Goal: Information Seeking & Learning: Learn about a topic

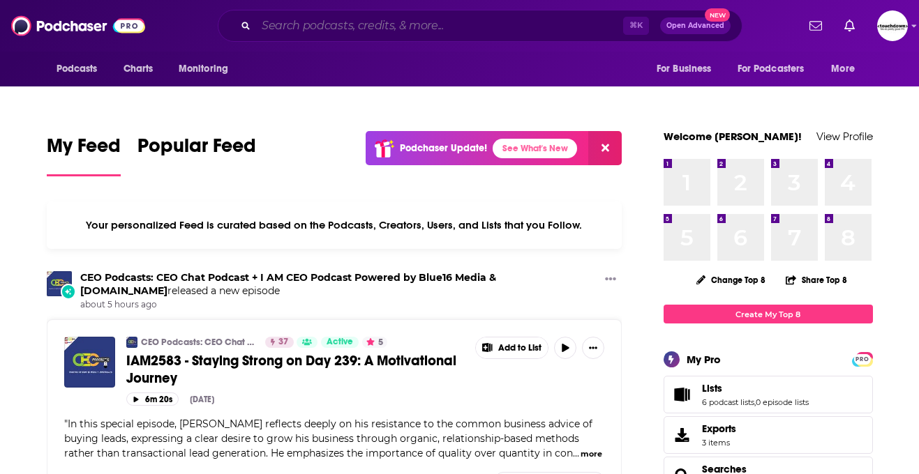
click at [359, 33] on input "Search podcasts, credits, & more..." at bounding box center [439, 26] width 367 height 22
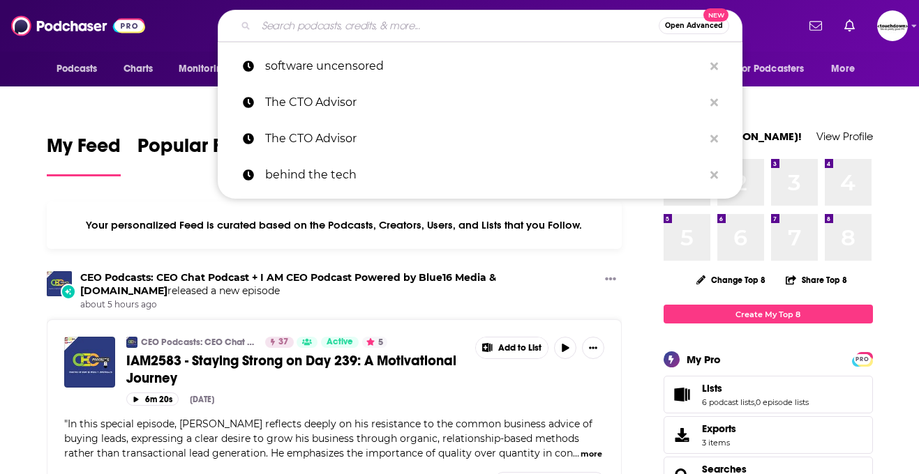
paste input "The How to Learn Podcast"
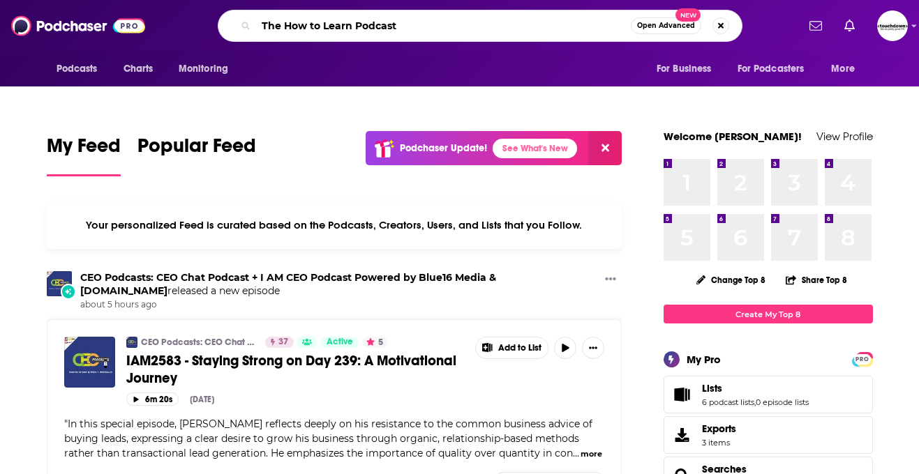
type input "The How to Learn Podcast"
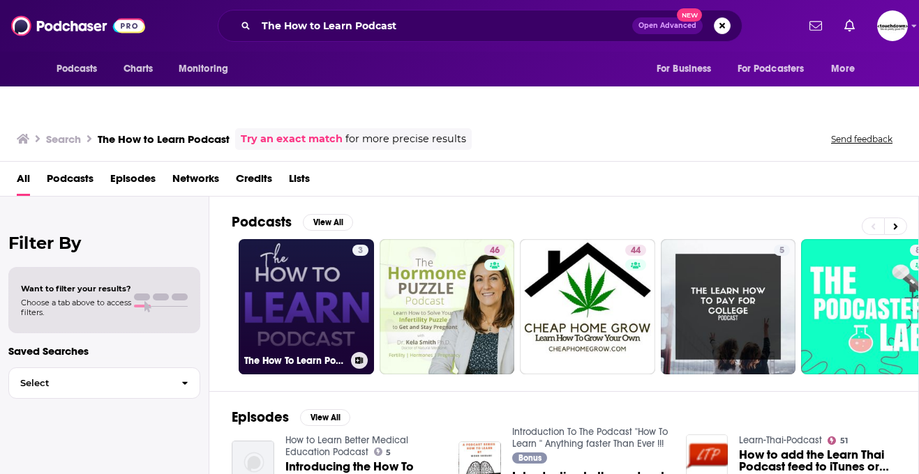
click at [280, 294] on link "3 The How To Learn Podcast" at bounding box center [306, 306] width 135 height 135
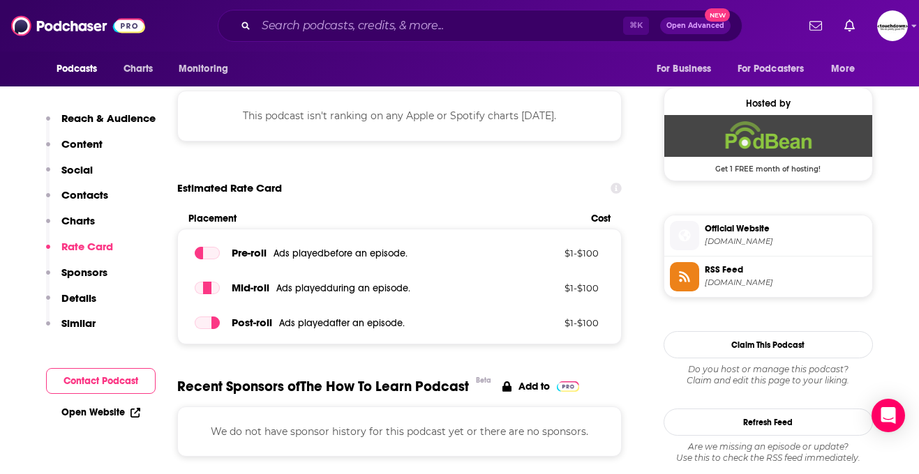
scroll to position [1014, 0]
click at [255, 29] on div "⌘ K Open Advanced New" at bounding box center [480, 26] width 525 height 32
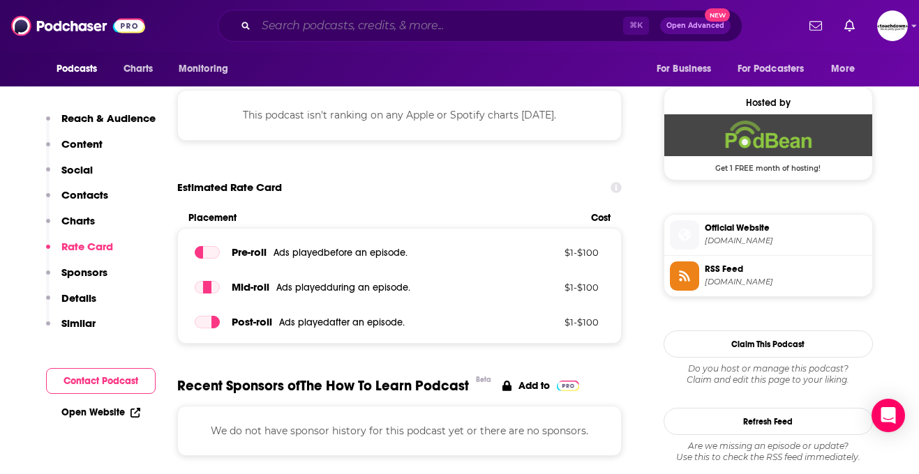
click at [276, 22] on input "Search podcasts, credits, & more..." at bounding box center [439, 26] width 367 height 22
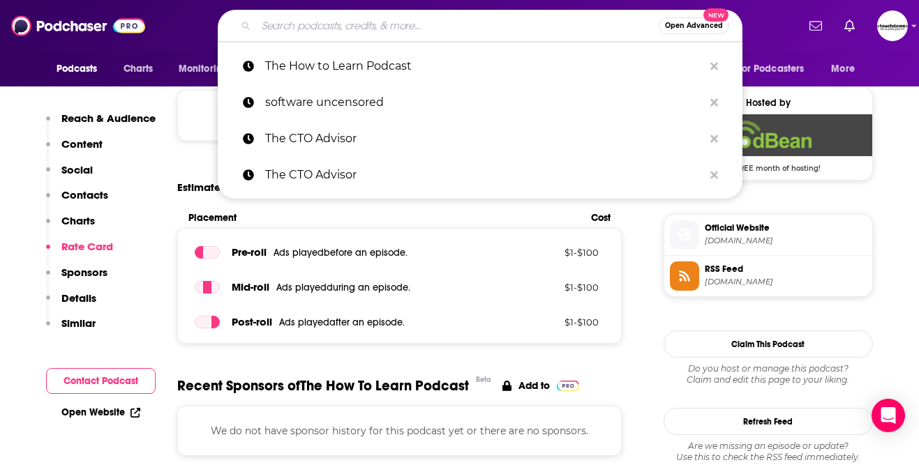
paste input "Offbeat On Air"
type input "Offbeat On Air"
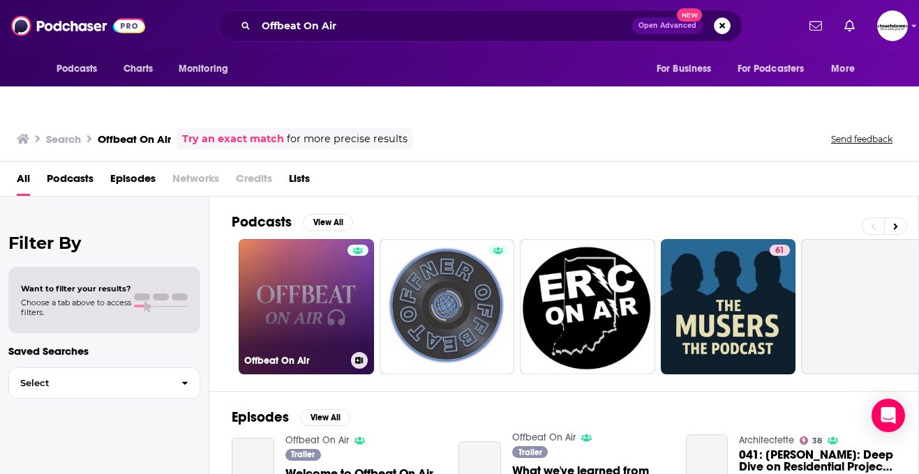
click at [330, 355] on h3 "Offbeat On Air" at bounding box center [294, 361] width 101 height 12
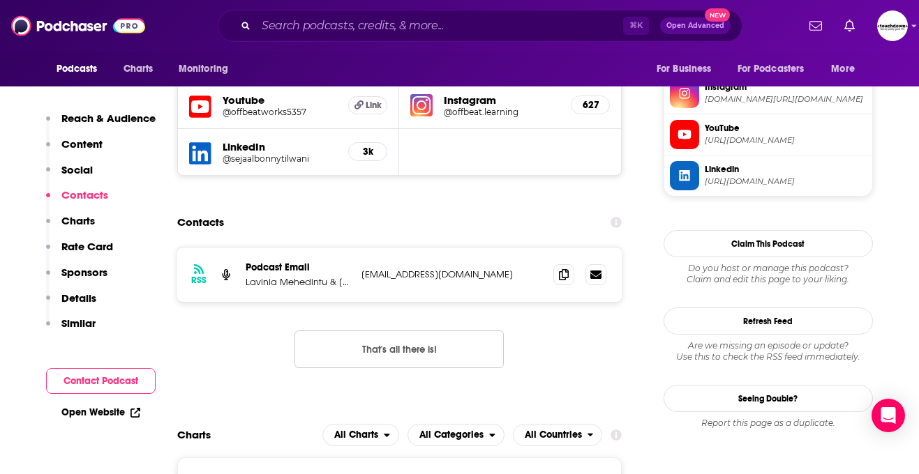
scroll to position [1111, 0]
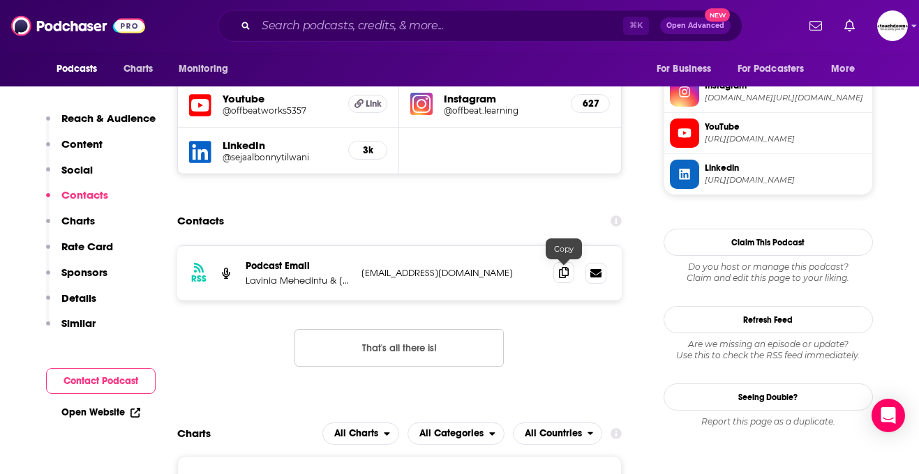
click at [558, 262] on span at bounding box center [563, 272] width 21 height 21
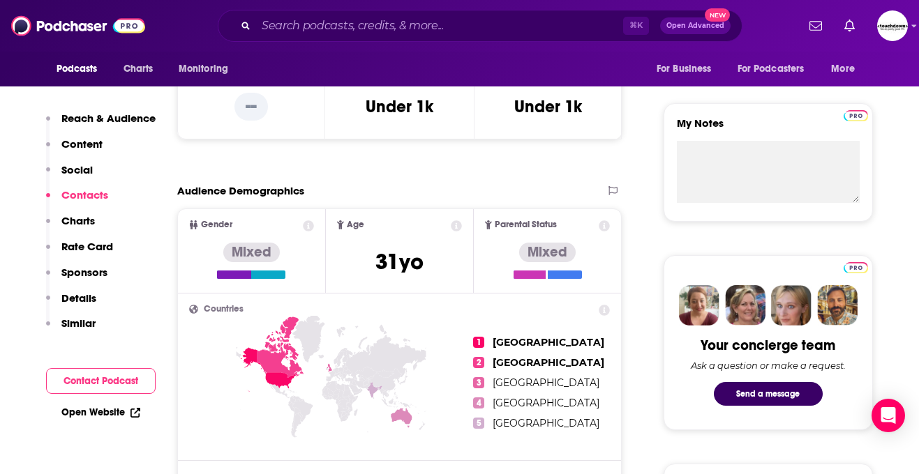
scroll to position [0, 0]
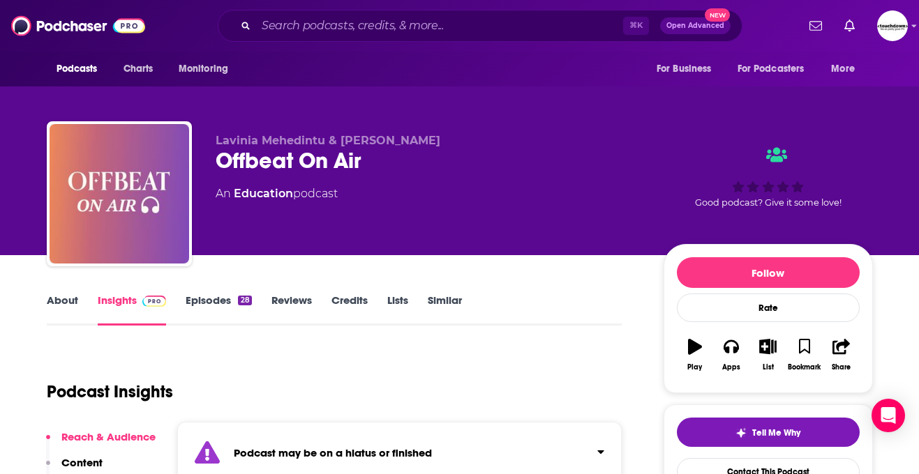
click at [49, 294] on link "About" at bounding box center [62, 310] width 31 height 32
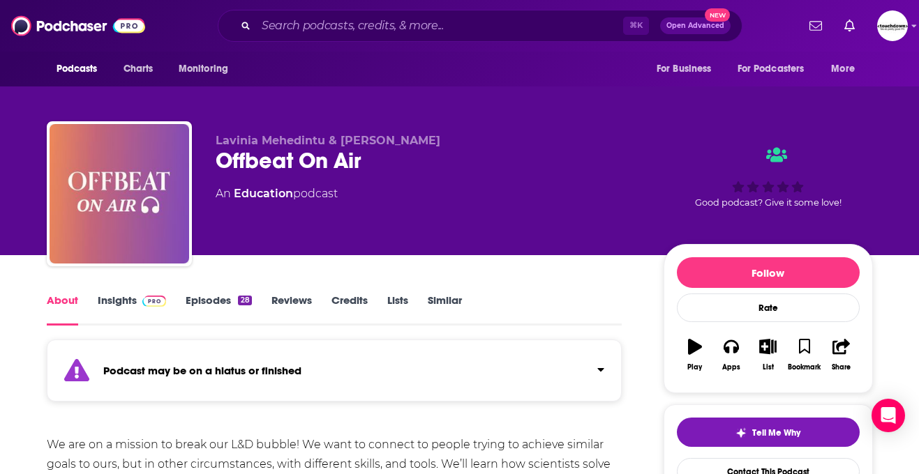
click at [113, 294] on link "Insights" at bounding box center [132, 310] width 69 height 32
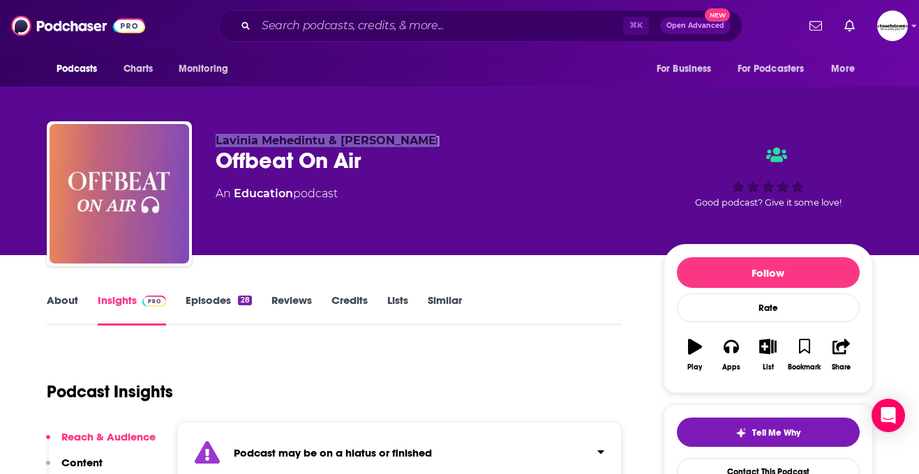
drag, startPoint x: 460, startPoint y: 112, endPoint x: 207, endPoint y: 110, distance: 253.2
click at [208, 121] on div "Lavinia Mehedintu & [PERSON_NAME] Offbeat On Air An Education podcast Good podc…" at bounding box center [460, 196] width 826 height 151
copy span "Lavinia Mehedintu & [PERSON_NAME]"
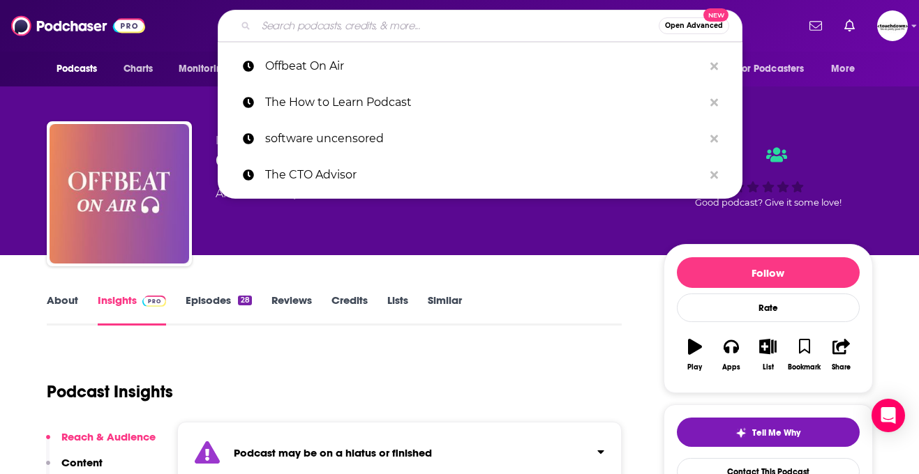
click at [277, 20] on input "Search podcasts, credits, & more..." at bounding box center [457, 26] width 402 height 22
paste input "The eLearning Coach"
type input "The eLearning Coach"
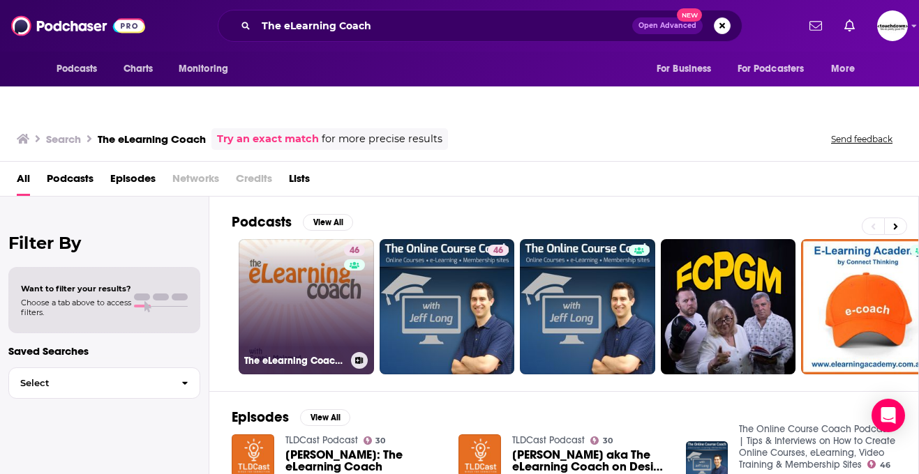
click at [299, 246] on link "46 The eLearning Coach Podcast" at bounding box center [306, 306] width 135 height 135
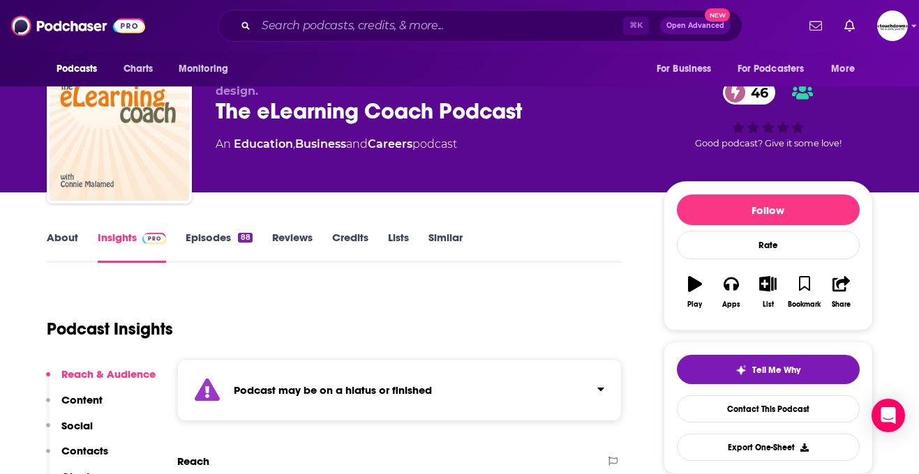
scroll to position [62, 0]
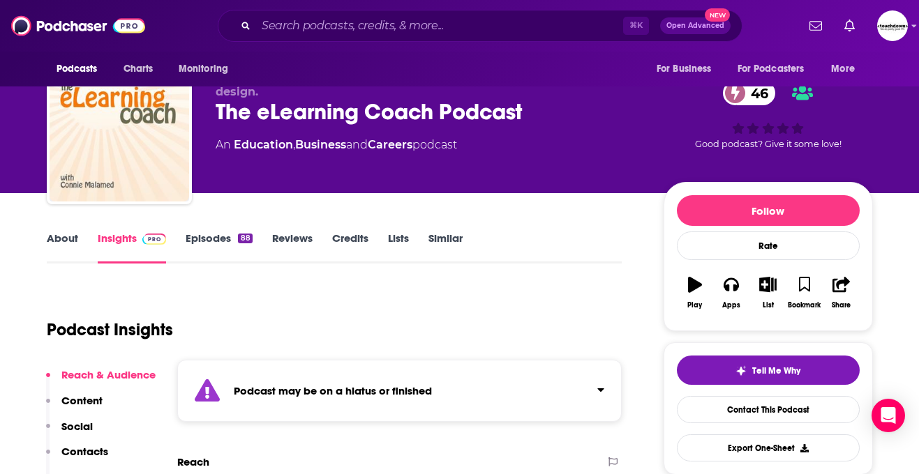
click at [213, 232] on link "Episodes 88" at bounding box center [219, 248] width 66 height 32
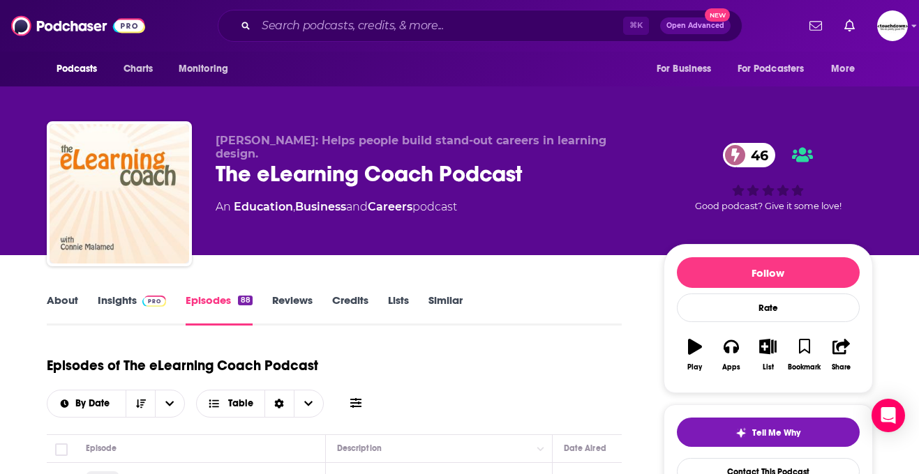
click at [70, 294] on link "About" at bounding box center [62, 310] width 31 height 32
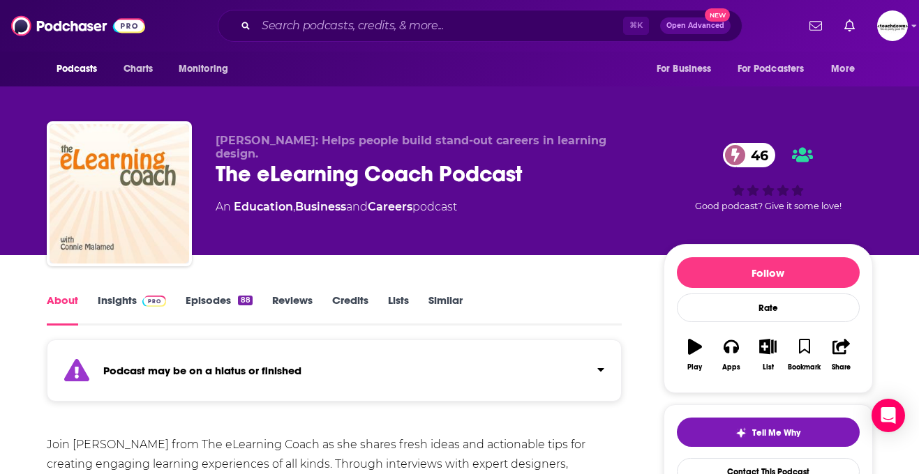
click at [123, 294] on link "Insights" at bounding box center [132, 310] width 69 height 32
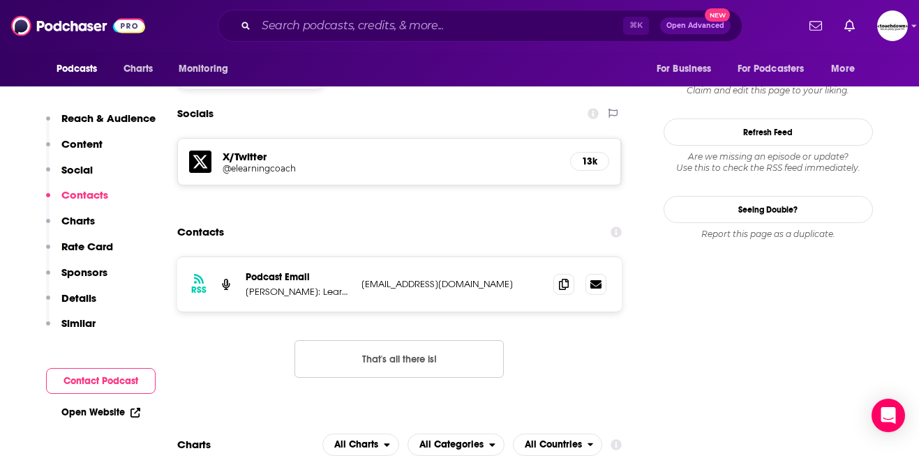
scroll to position [1346, 0]
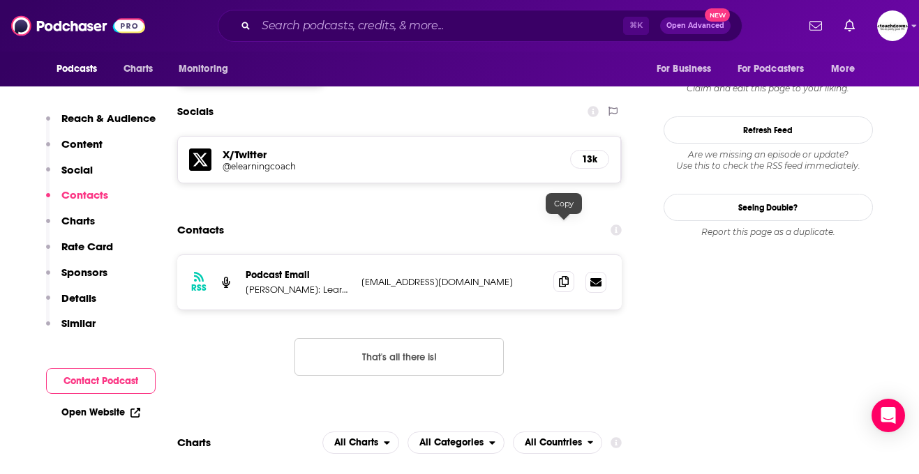
click at [562, 276] on icon at bounding box center [564, 281] width 10 height 11
click at [570, 271] on span at bounding box center [563, 281] width 21 height 21
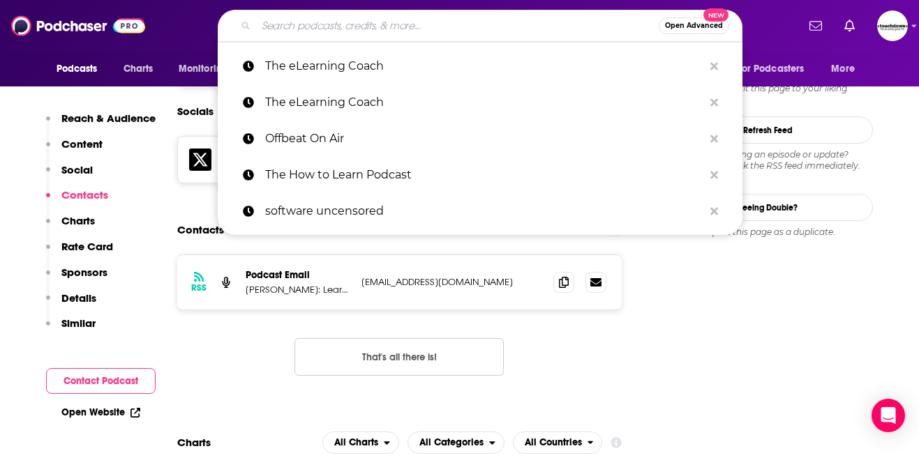
click at [326, 29] on input "Search podcasts, credits, & more..." at bounding box center [457, 26] width 402 height 22
paste input "The Learning Culture Podcast"
type input "The Learning Culture Podcast"
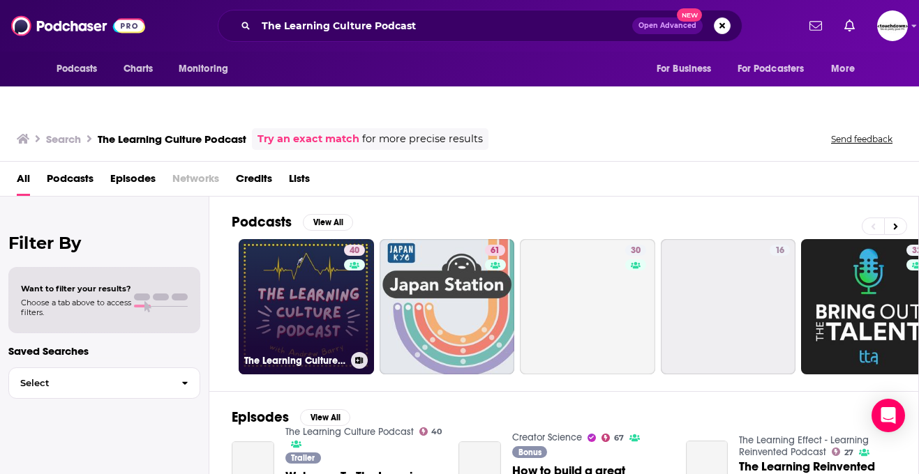
click at [324, 302] on link "40 The Learning Culture Podcast" at bounding box center [306, 306] width 135 height 135
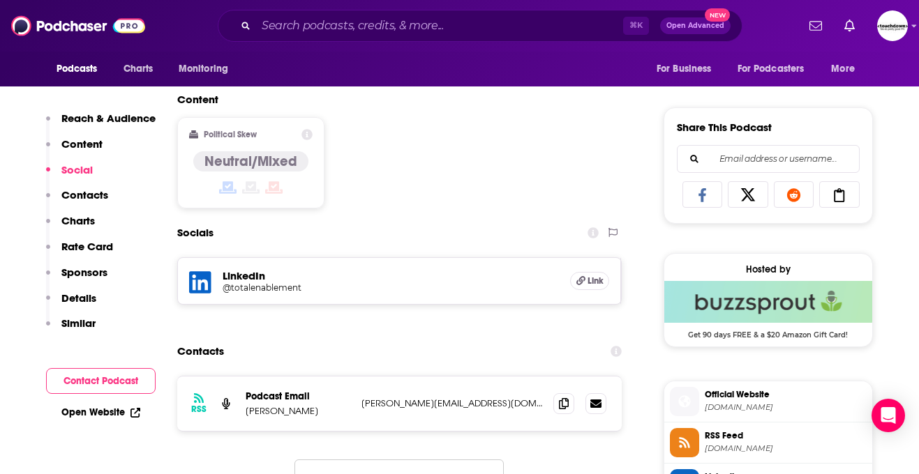
scroll to position [896, 0]
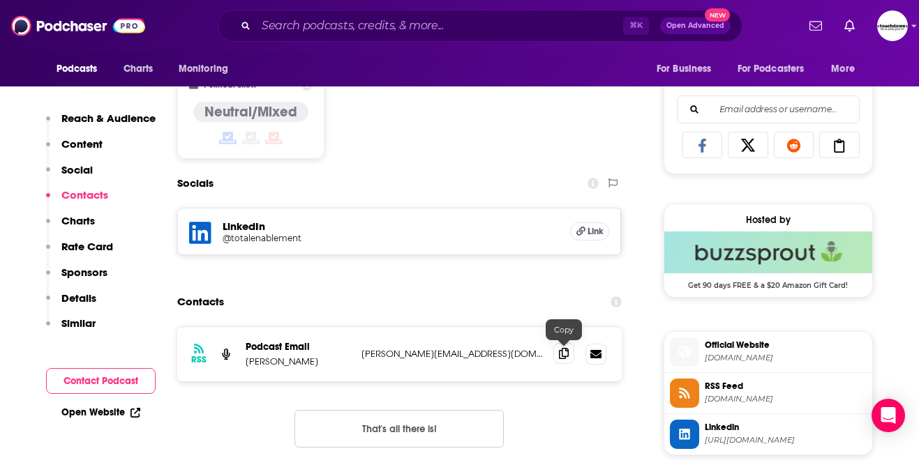
click at [566, 348] on icon at bounding box center [564, 353] width 10 height 11
click at [263, 13] on div "⌘ K Open Advanced New" at bounding box center [480, 26] width 525 height 32
click at [264, 16] on input "Search podcasts, credits, & more..." at bounding box center [439, 26] width 367 height 22
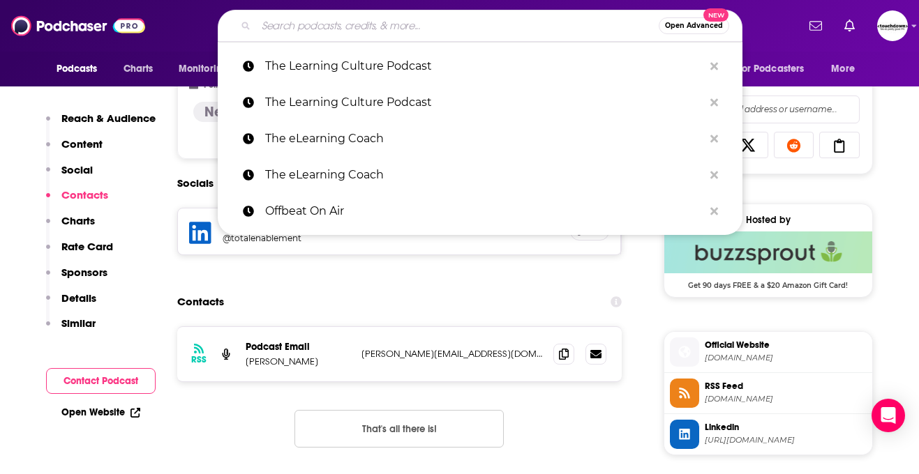
paste input "#IDIODC"
type input "#IDIODC"
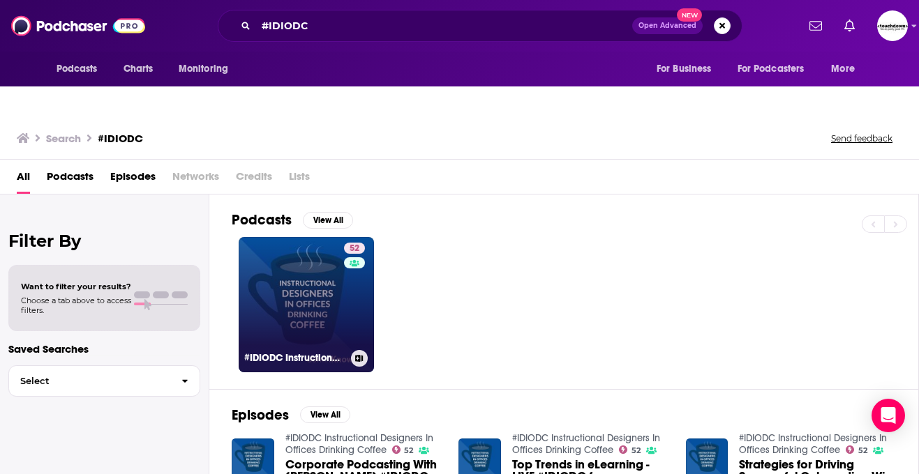
click at [331, 305] on link "52 #IDIODC Instructional Designers In Offices Drinking Coffee" at bounding box center [306, 304] width 135 height 135
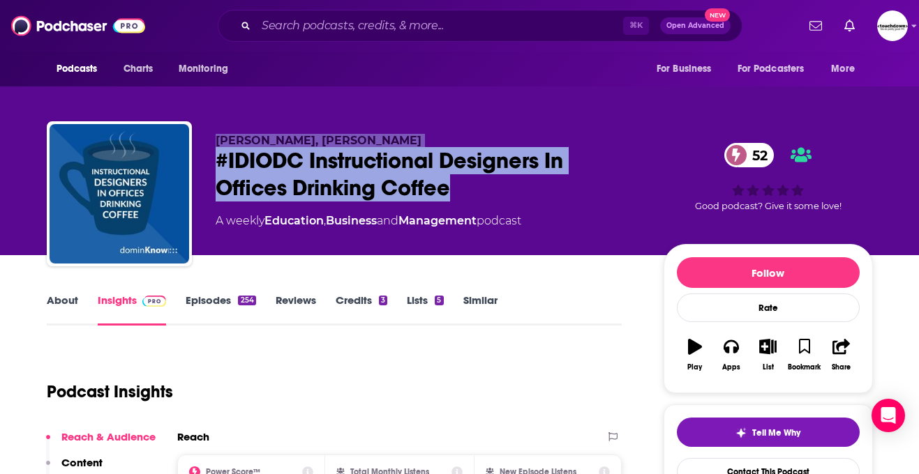
drag, startPoint x: 458, startPoint y: 167, endPoint x: 186, endPoint y: 130, distance: 274.5
click at [186, 130] on div "[PERSON_NAME], [PERSON_NAME] #IDIODC Instructional Designers In Offices Drinkin…" at bounding box center [460, 196] width 826 height 151
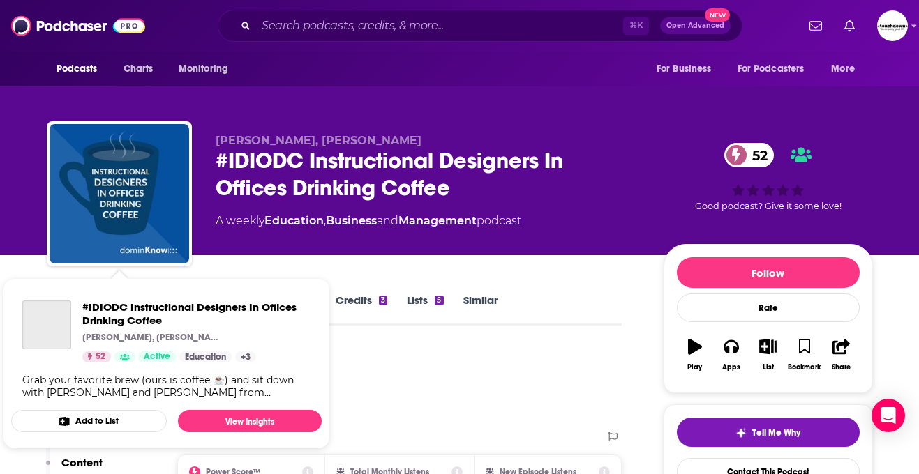
click at [213, 130] on div "[PERSON_NAME], [PERSON_NAME] #IDIODC Instructional Designers In Offices Drinkin…" at bounding box center [460, 196] width 826 height 151
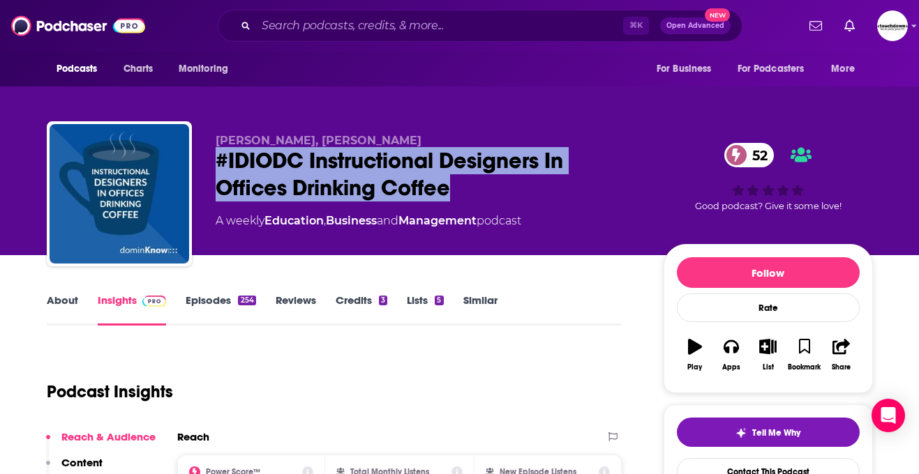
drag, startPoint x: 459, startPoint y: 162, endPoint x: 212, endPoint y: 127, distance: 249.4
click at [212, 127] on div "[PERSON_NAME], [PERSON_NAME] #IDIODC Instructional Designers In Offices Drinkin…" at bounding box center [460, 196] width 826 height 151
copy h2 "#IDIODC Instructional Designers In Offices Drinking Coffee"
drag, startPoint x: 445, startPoint y: 108, endPoint x: 195, endPoint y: 109, distance: 249.7
click at [195, 121] on div "[PERSON_NAME], [PERSON_NAME] #IDIODC Instructional Designers In Offices Drinkin…" at bounding box center [460, 196] width 826 height 151
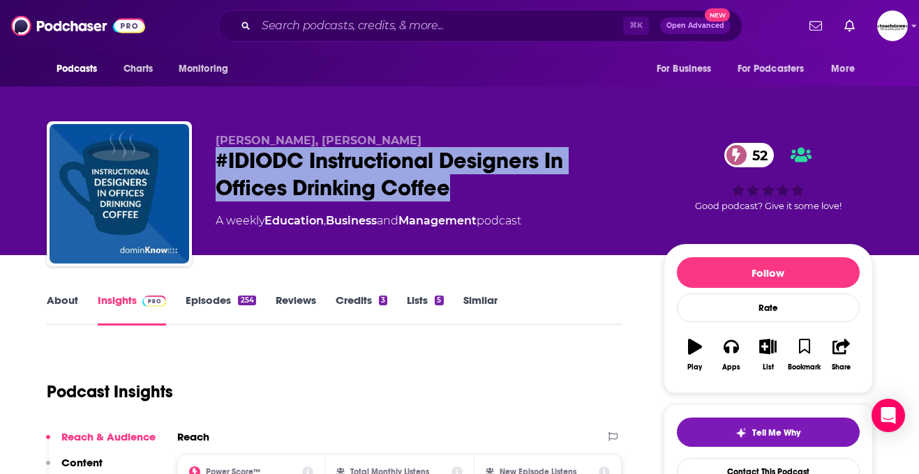
copy span "[PERSON_NAME], [PERSON_NAME]"
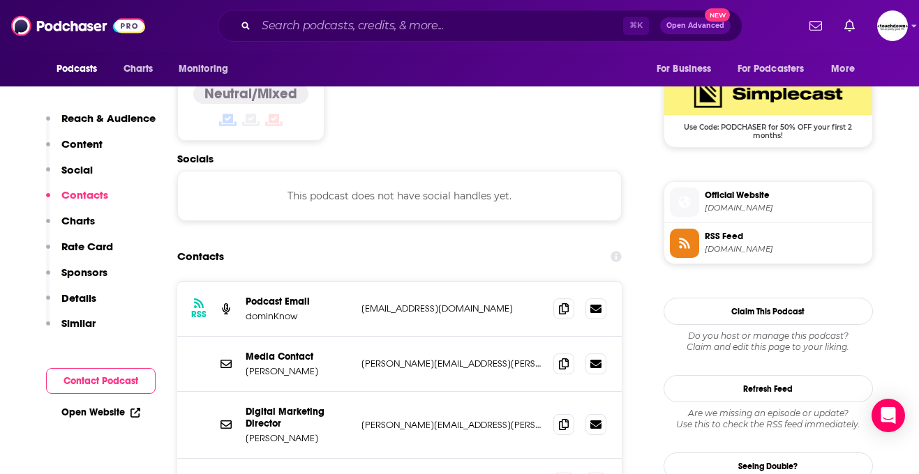
scroll to position [1189, 0]
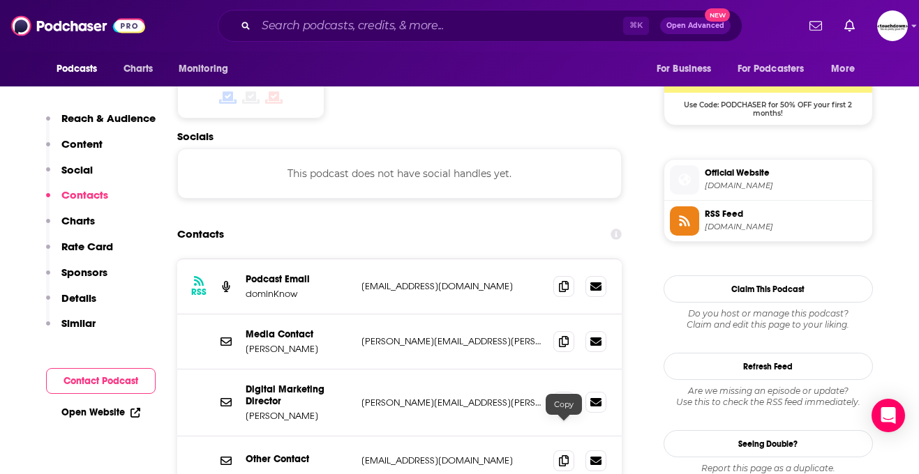
click at [286, 43] on div "Podcasts Charts Monitoring ⌘ K Open Advanced New For Business For Podcasters Mo…" at bounding box center [459, 26] width 919 height 52
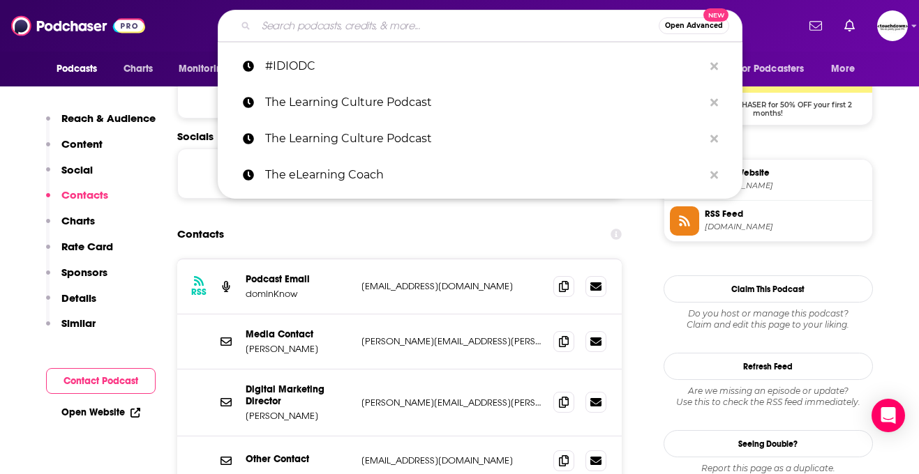
click at [284, 30] on input "Search podcasts, credits, & more..." at bounding box center [457, 26] width 402 height 22
paste input "L&D Must Change"
type input "L&D Must Change"
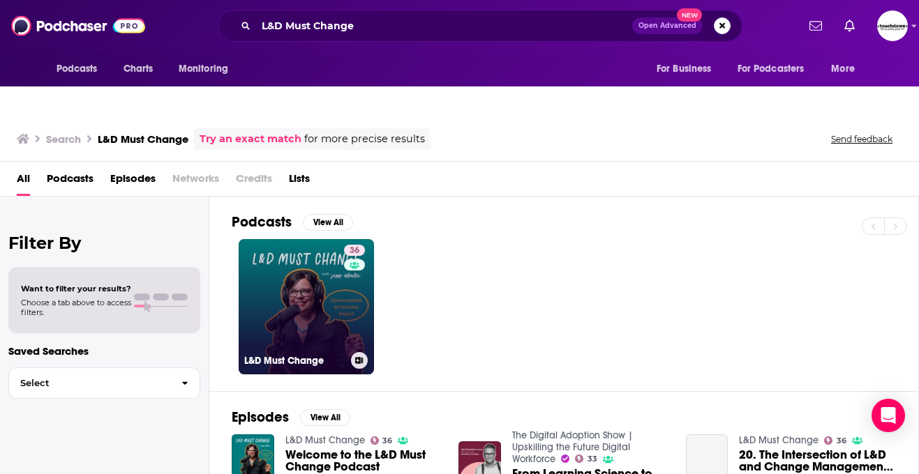
click at [330, 283] on link "36 L&D Must Change" at bounding box center [306, 306] width 135 height 135
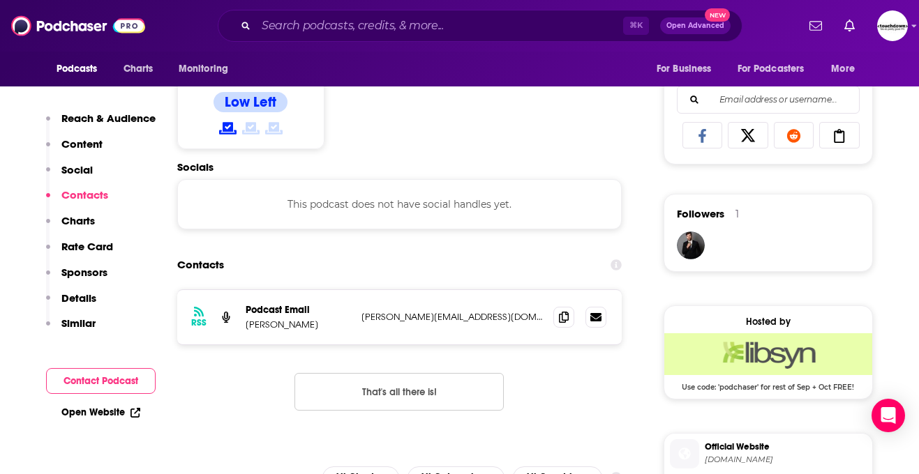
scroll to position [907, 0]
click at [562, 306] on span at bounding box center [563, 316] width 21 height 21
click at [276, 24] on input "Search podcasts, credits, & more..." at bounding box center [439, 26] width 367 height 22
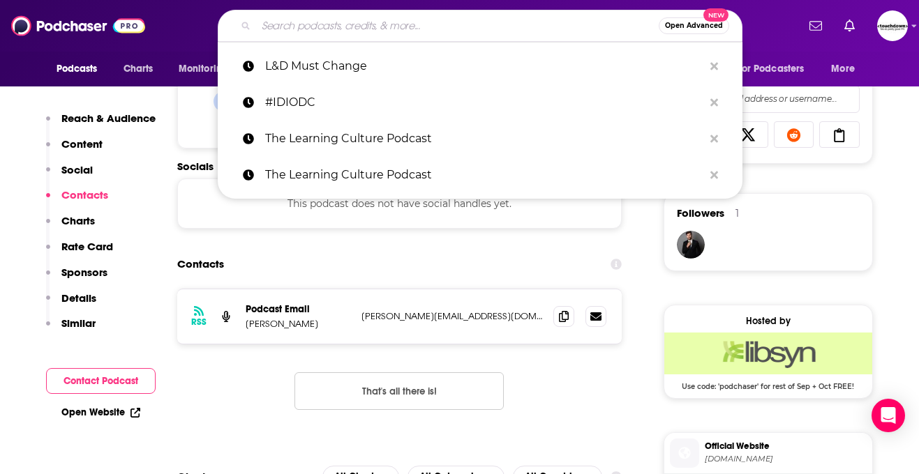
paste input "Learning for Good"
type input "Learning for Good"
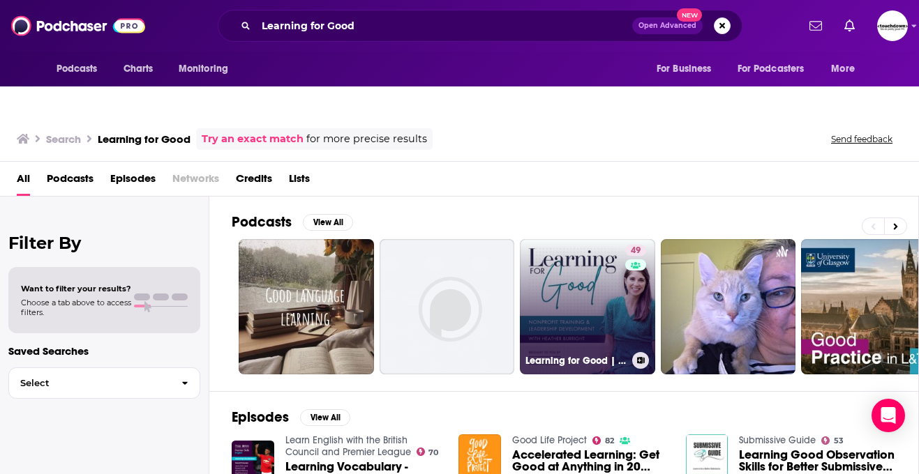
click at [549, 245] on link "49 Learning for Good | L&D Solutions and Leadership Development for Nonprofit O…" at bounding box center [587, 306] width 135 height 135
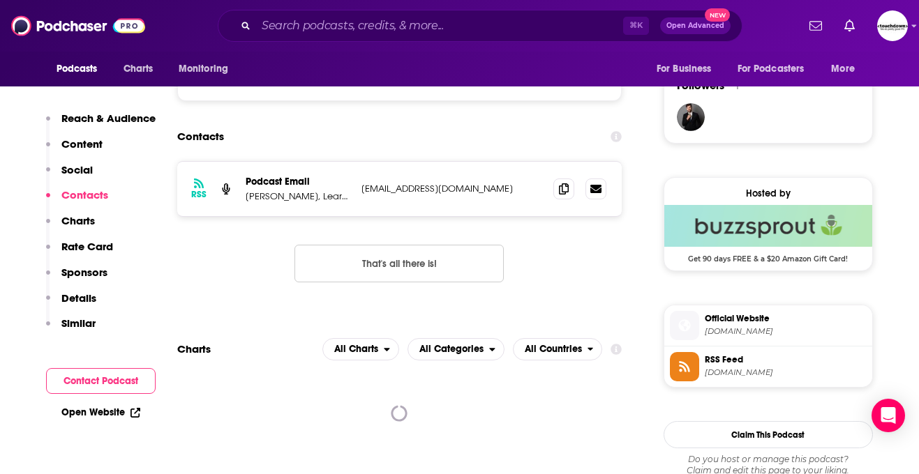
scroll to position [1036, 0]
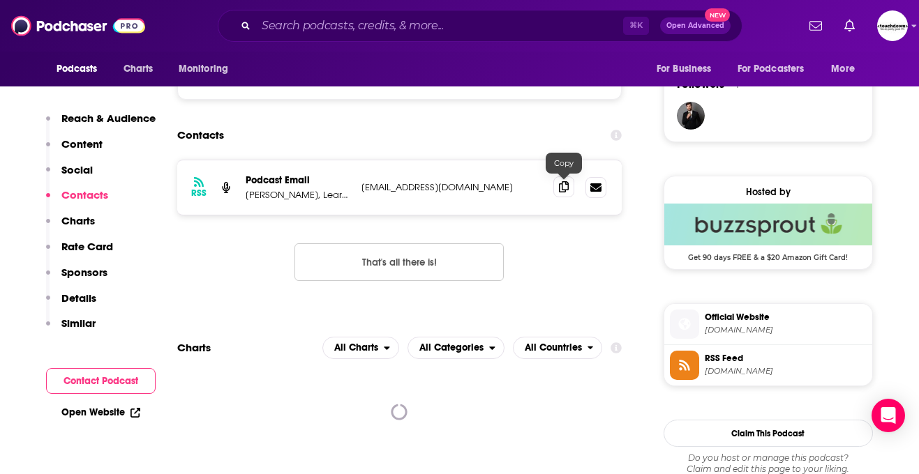
click at [562, 176] on span at bounding box center [563, 186] width 21 height 21
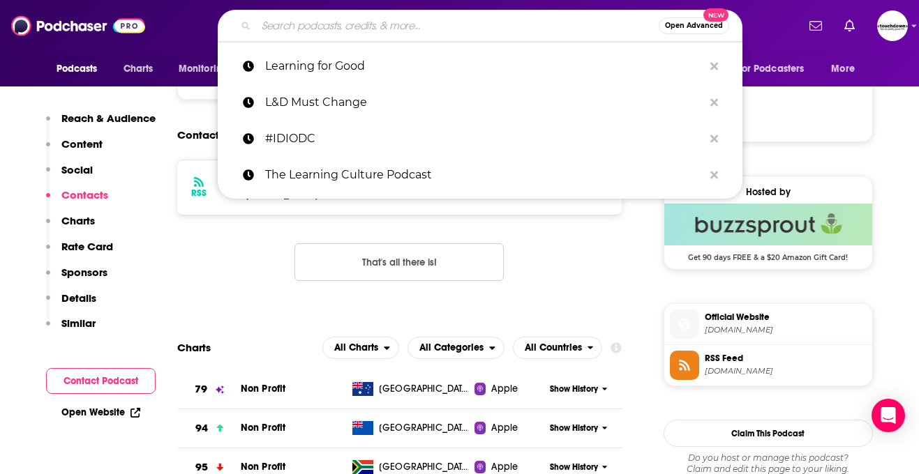
click at [280, 33] on input "Search podcasts, credits, & more..." at bounding box center [457, 26] width 402 height 22
paste input "IBEC Podcast series"
type input "IBEC Podcast series"
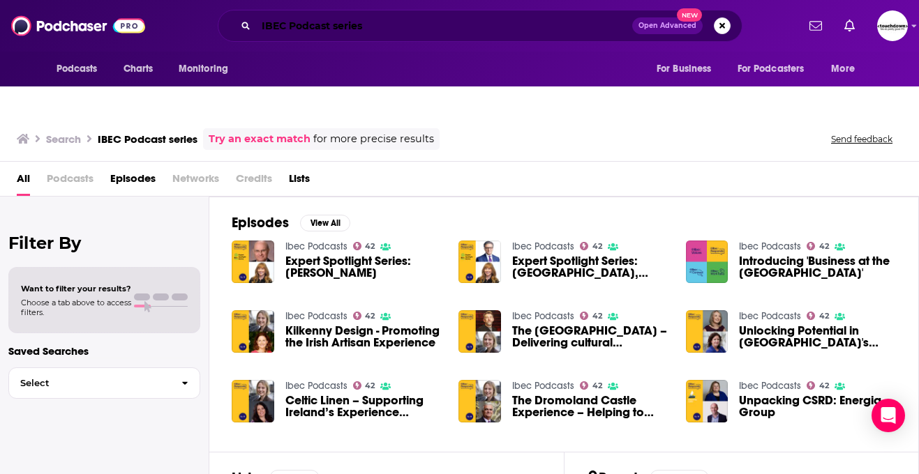
click at [353, 28] on input "IBEC Podcast series" at bounding box center [444, 26] width 376 height 22
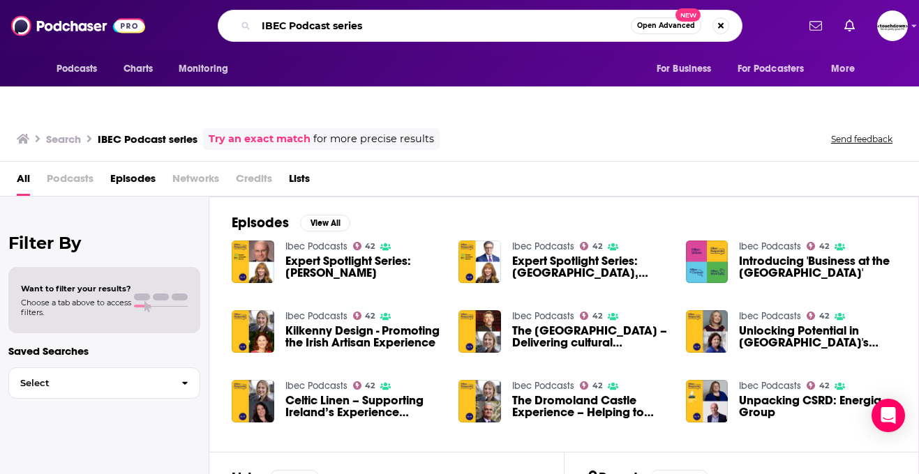
click at [353, 28] on input "IBEC Podcast series" at bounding box center [443, 26] width 375 height 22
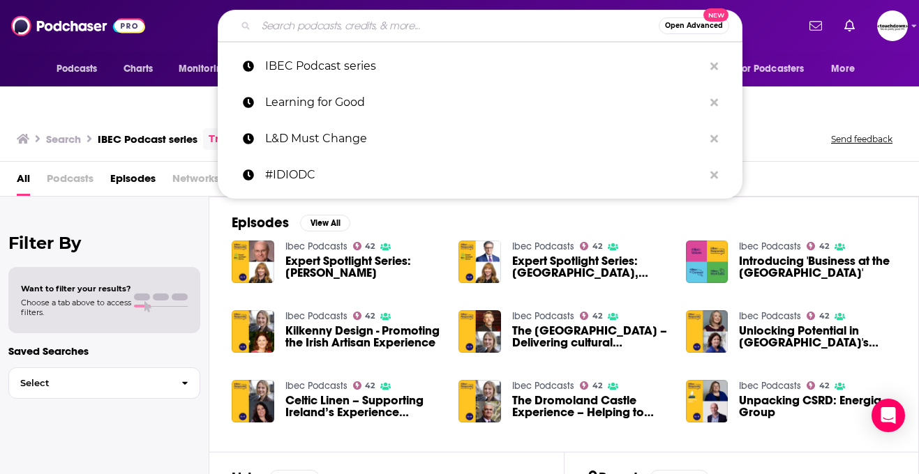
paste input "HR Leaders Podcast"
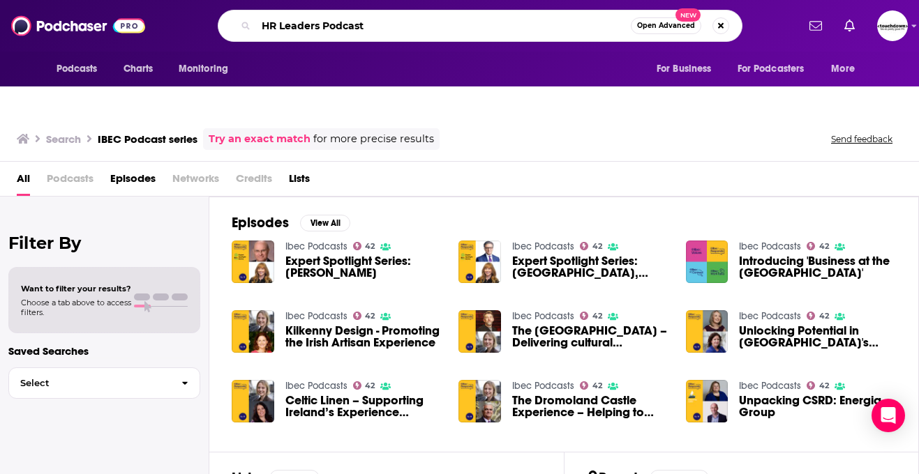
type input "HR Leaders Podcast"
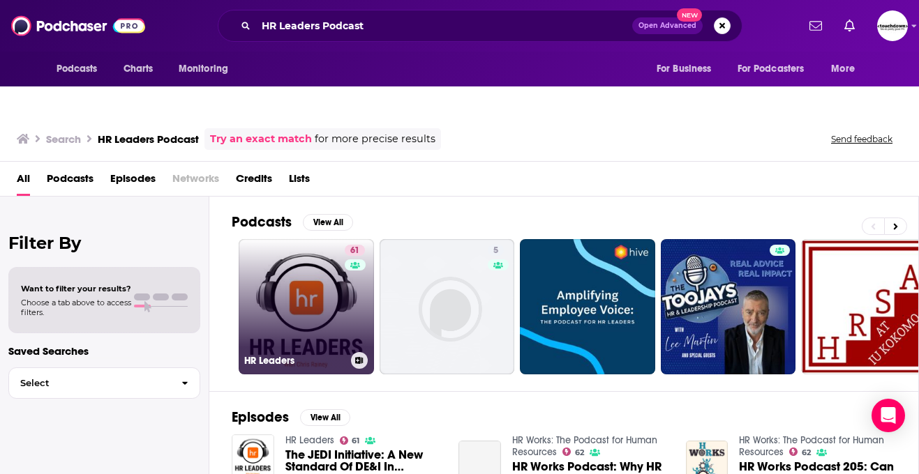
click at [299, 253] on link "61 HR Leaders" at bounding box center [306, 306] width 135 height 135
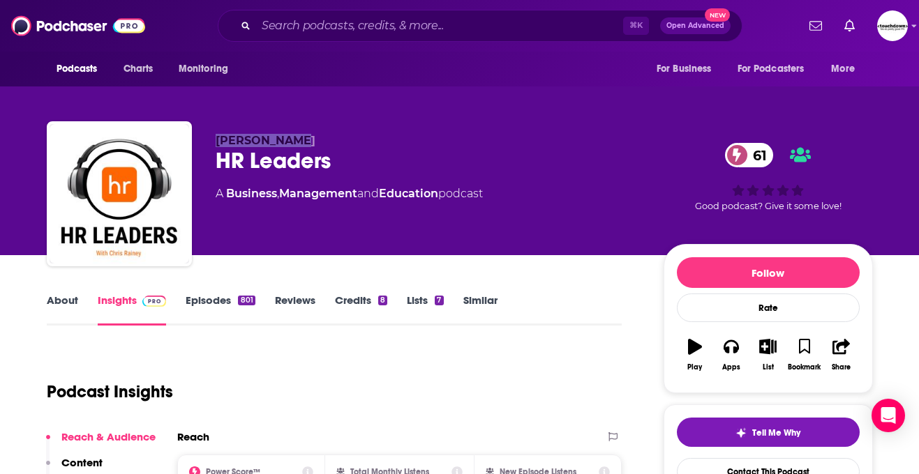
drag, startPoint x: 296, startPoint y: 112, endPoint x: 211, endPoint y: 113, distance: 84.4
click at [211, 121] on div "[PERSON_NAME] HR Leaders 61 A Business , Management and Education podcast 61 Go…" at bounding box center [460, 196] width 826 height 151
copy span "[PERSON_NAME]"
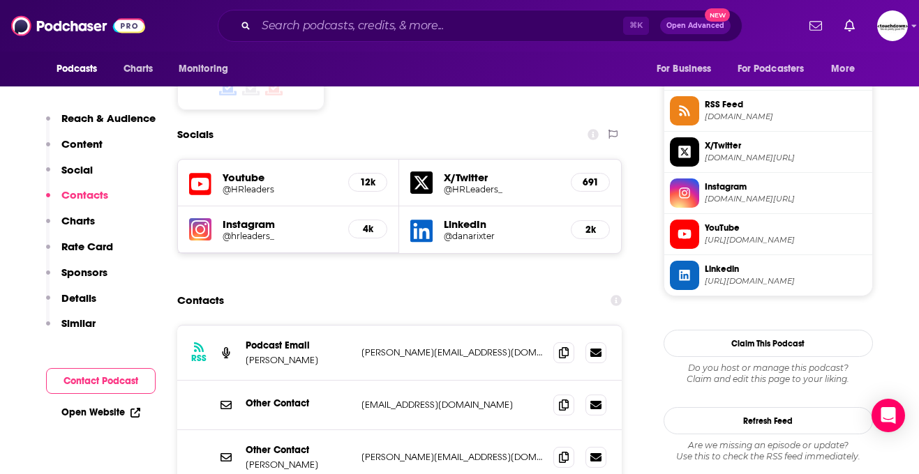
scroll to position [1166, 0]
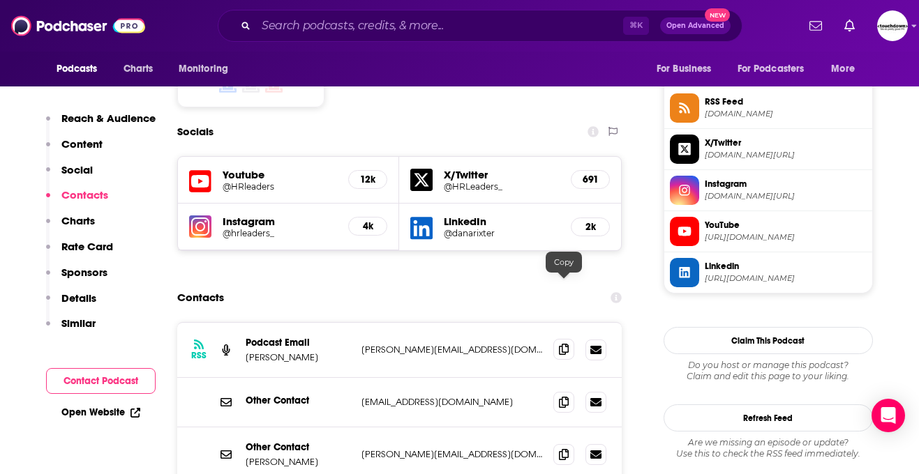
click at [568, 344] on icon at bounding box center [564, 349] width 10 height 11
click at [566, 391] on span at bounding box center [563, 401] width 21 height 21
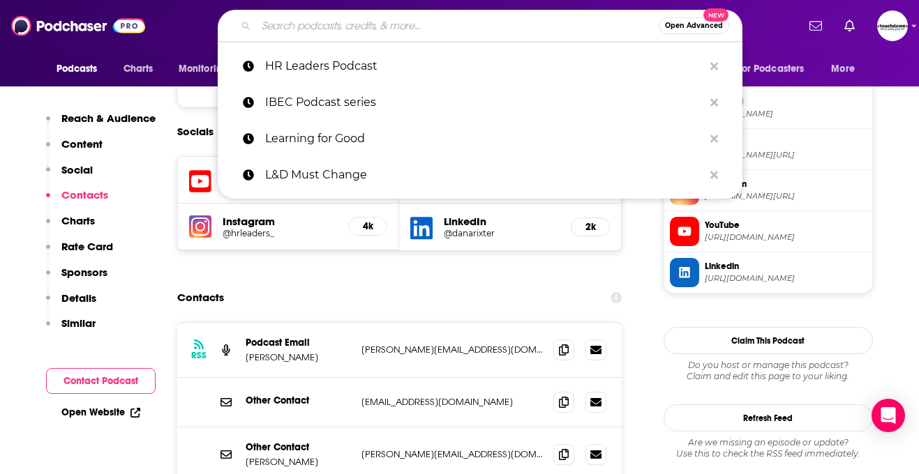
click at [316, 23] on input "Search podcasts, credits, & more..." at bounding box center [457, 26] width 402 height 22
paste input "People Managing People"
type input "People Managing People"
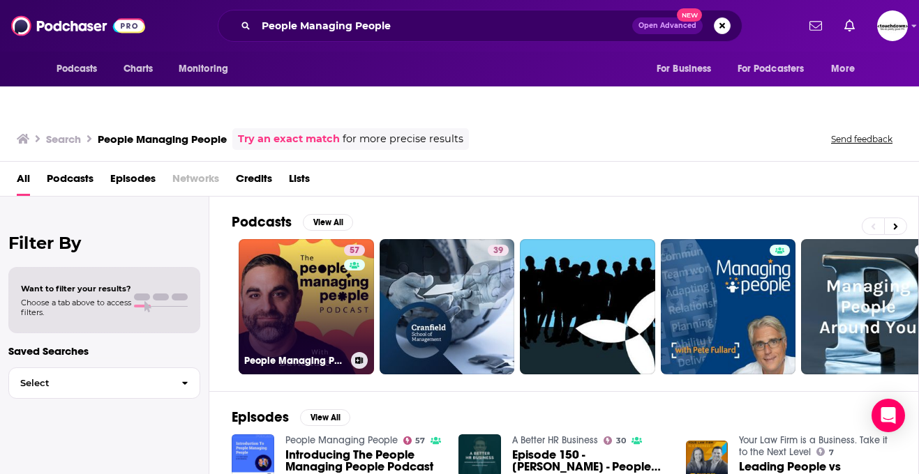
click at [305, 302] on link "57 People Managing People" at bounding box center [306, 306] width 135 height 135
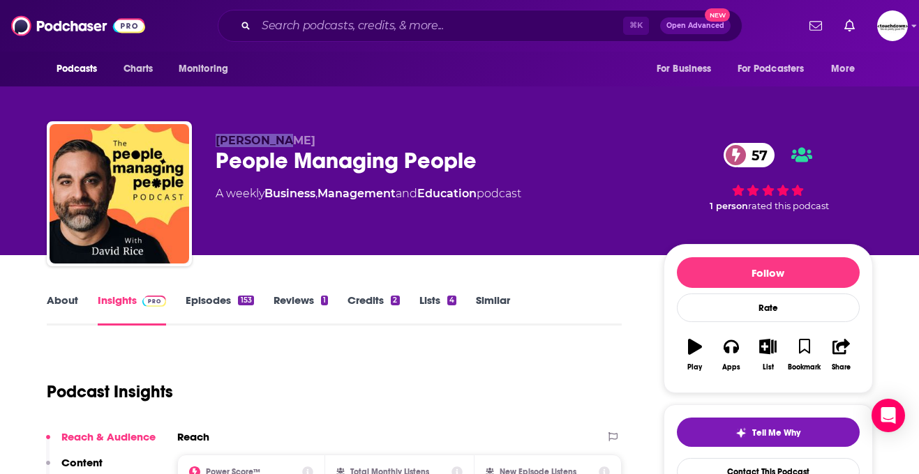
drag, startPoint x: 276, startPoint y: 114, endPoint x: 207, endPoint y: 116, distance: 69.1
click at [208, 121] on div "[PERSON_NAME] People Managing People 57 A weekly Business , Management and Educ…" at bounding box center [460, 196] width 826 height 151
copy span "[PERSON_NAME]"
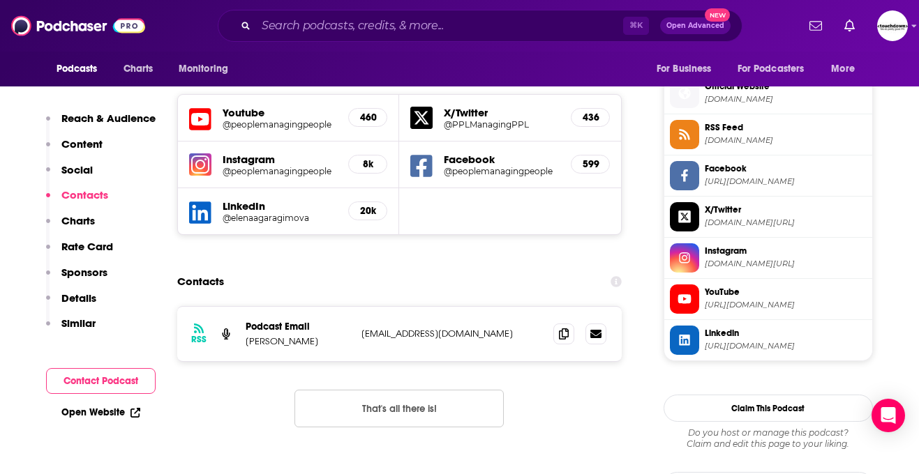
scroll to position [1265, 0]
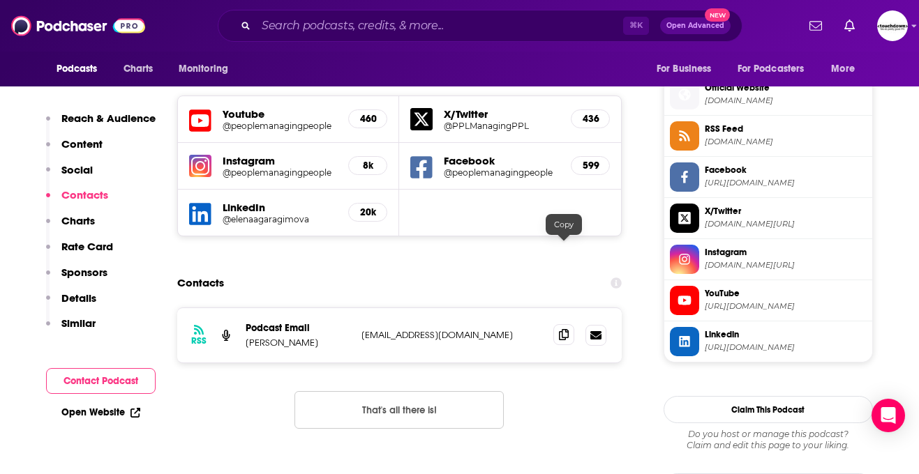
click at [562, 329] on icon at bounding box center [564, 334] width 10 height 11
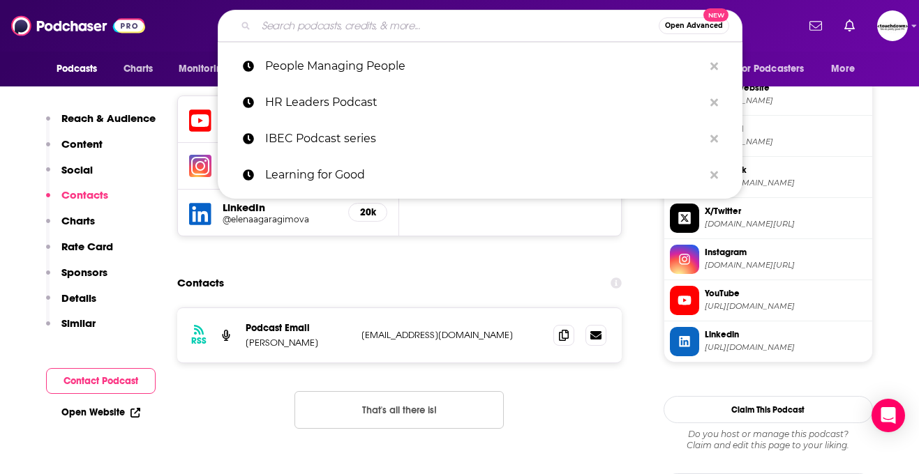
click at [379, 34] on input "Search podcasts, credits, & more..." at bounding box center [457, 26] width 402 height 22
paste input "The Modern People Leader: Forward-Thinking HR"
type input "The Modern People Leader: Forward-Thinking HR"
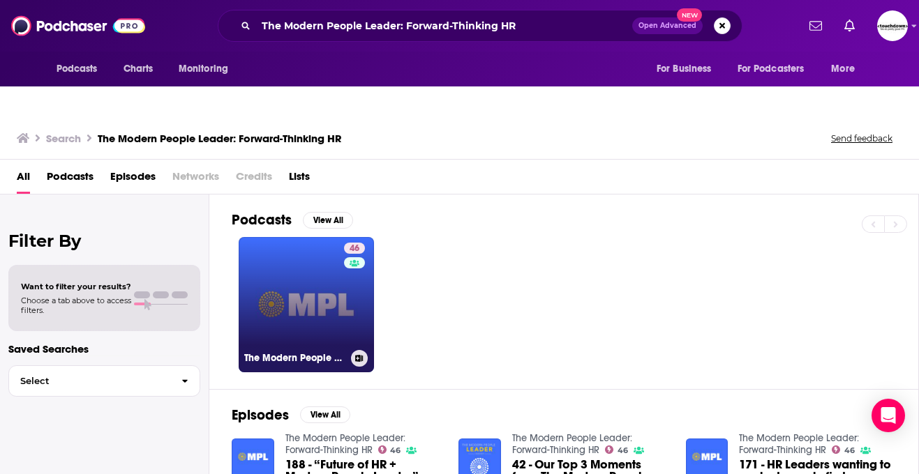
click at [322, 352] on h3 "The Modern People Leader: Forward-Thinking HR" at bounding box center [294, 358] width 101 height 12
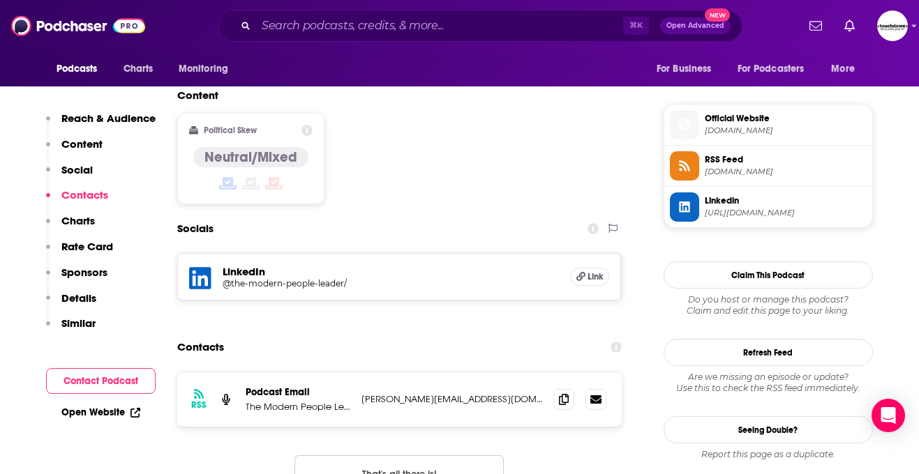
scroll to position [1109, 0]
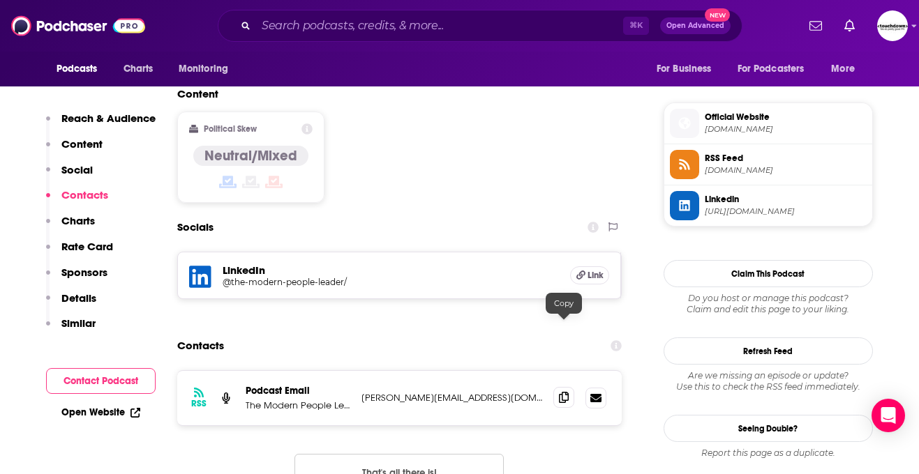
click at [560, 392] on icon at bounding box center [564, 397] width 10 height 11
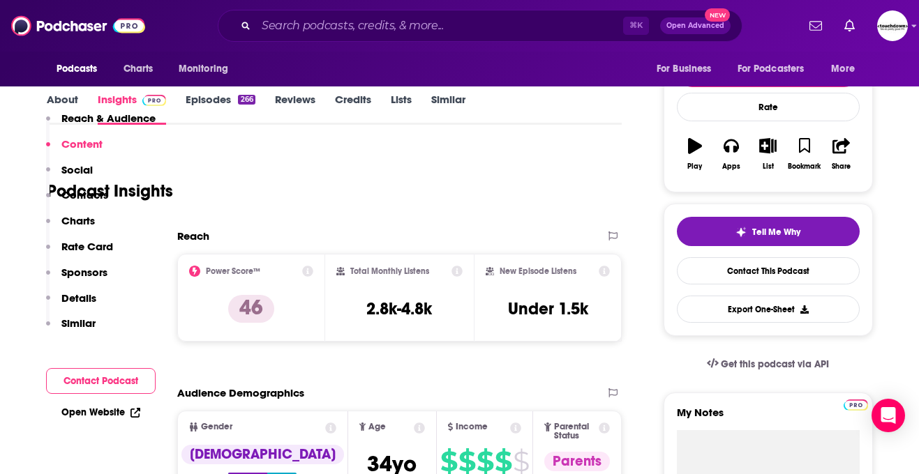
scroll to position [0, 0]
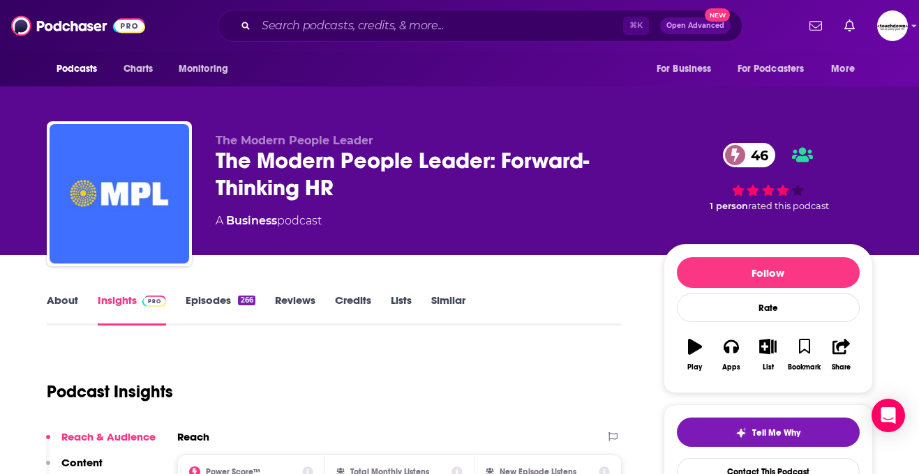
click at [55, 294] on link "About" at bounding box center [62, 310] width 31 height 32
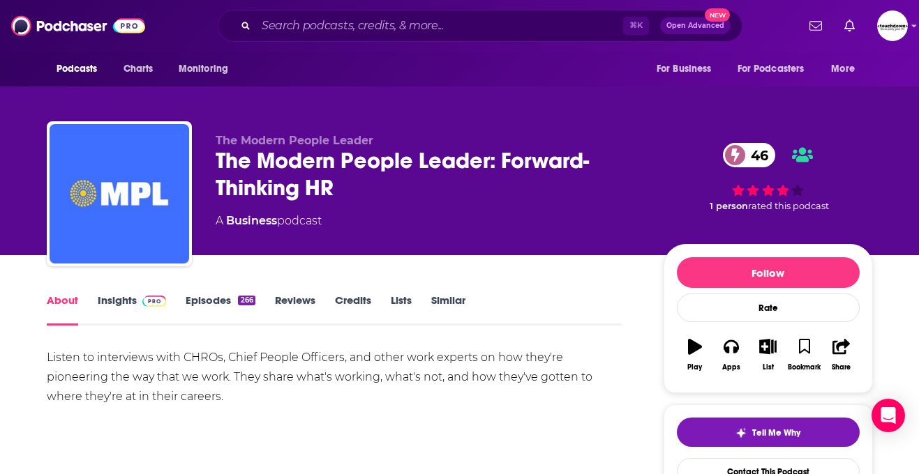
click at [307, 294] on link "Reviews" at bounding box center [295, 310] width 40 height 32
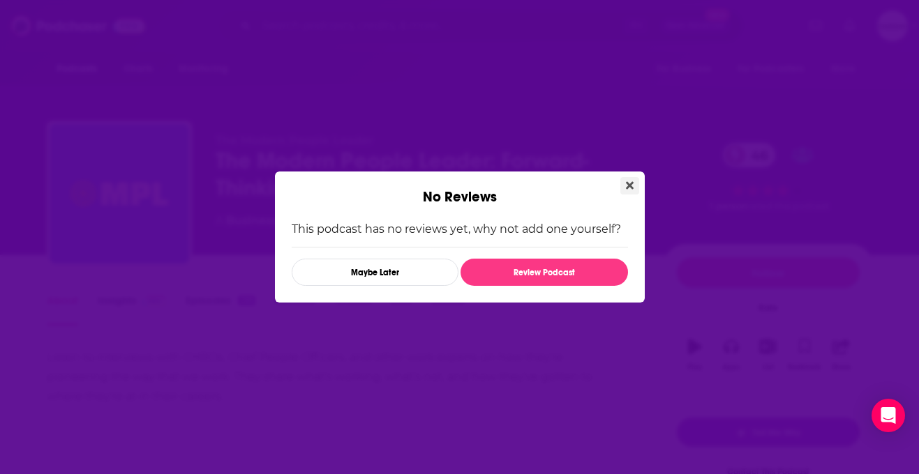
click at [623, 181] on button "Close" at bounding box center [629, 185] width 19 height 17
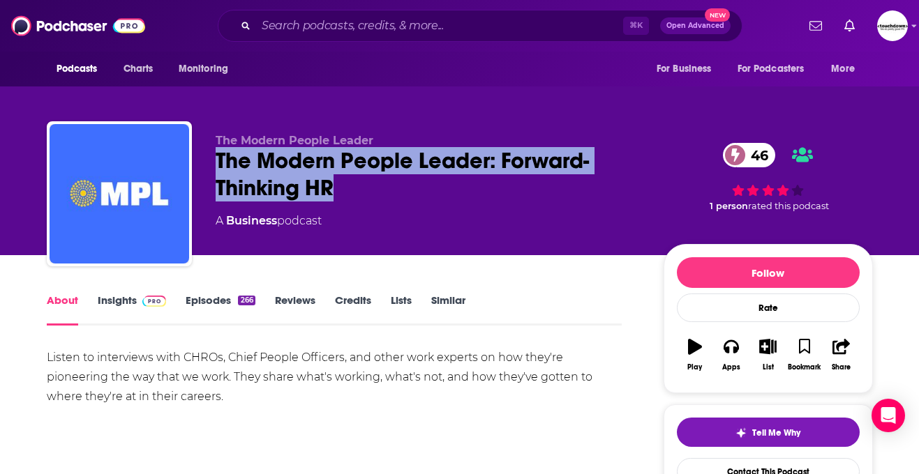
drag, startPoint x: 337, startPoint y: 167, endPoint x: 204, endPoint y: 134, distance: 137.4
click at [204, 134] on div "The Modern People Leader The Modern People Leader: Forward-Thinking HR 46 A Bus…" at bounding box center [460, 196] width 826 height 151
copy h1 "The Modern People Leader: Forward-Thinking HR"
